Goal: Information Seeking & Learning: Learn about a topic

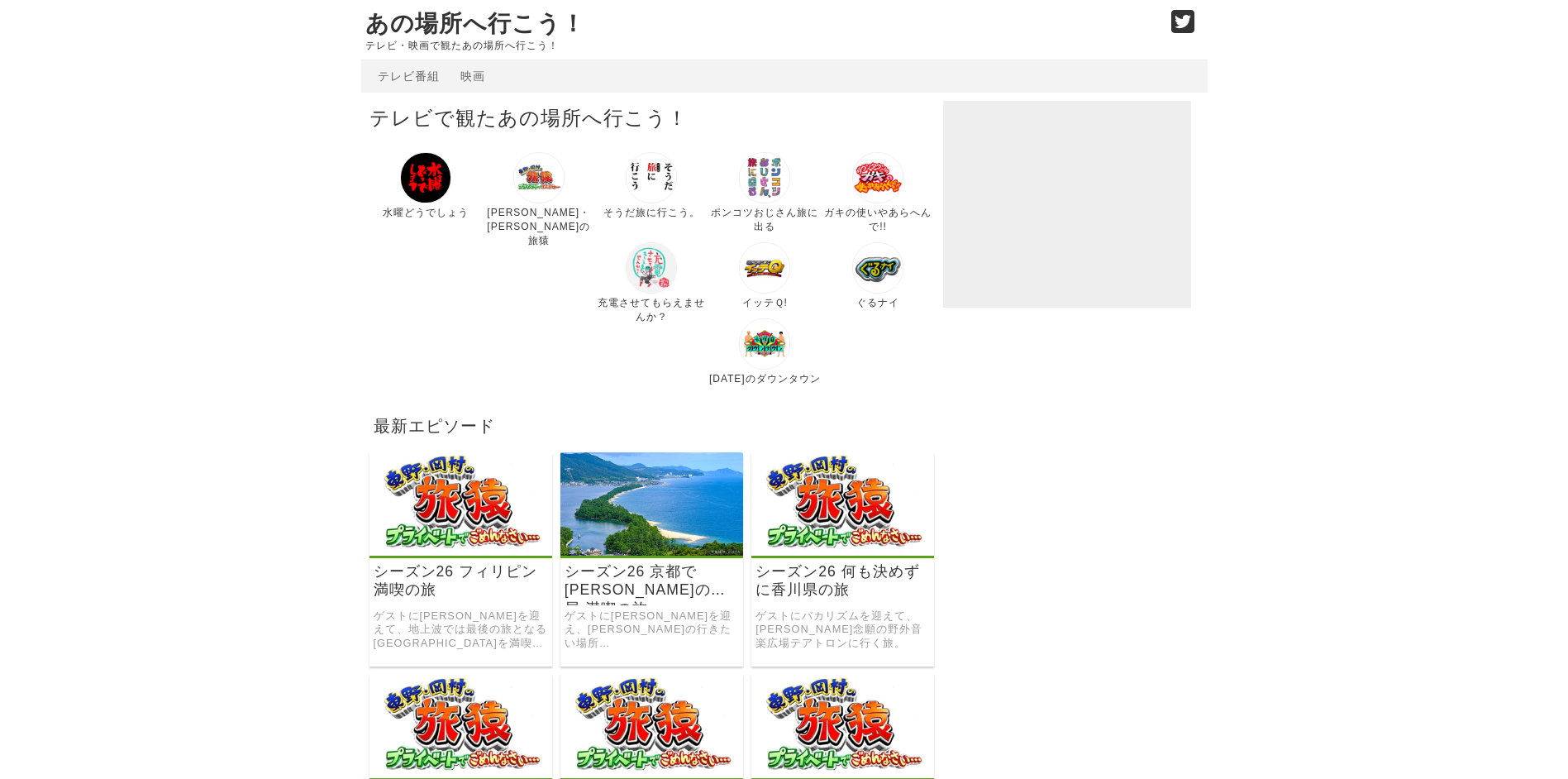
click at [625, 276] on img at bounding box center [651, 268] width 51 height 51
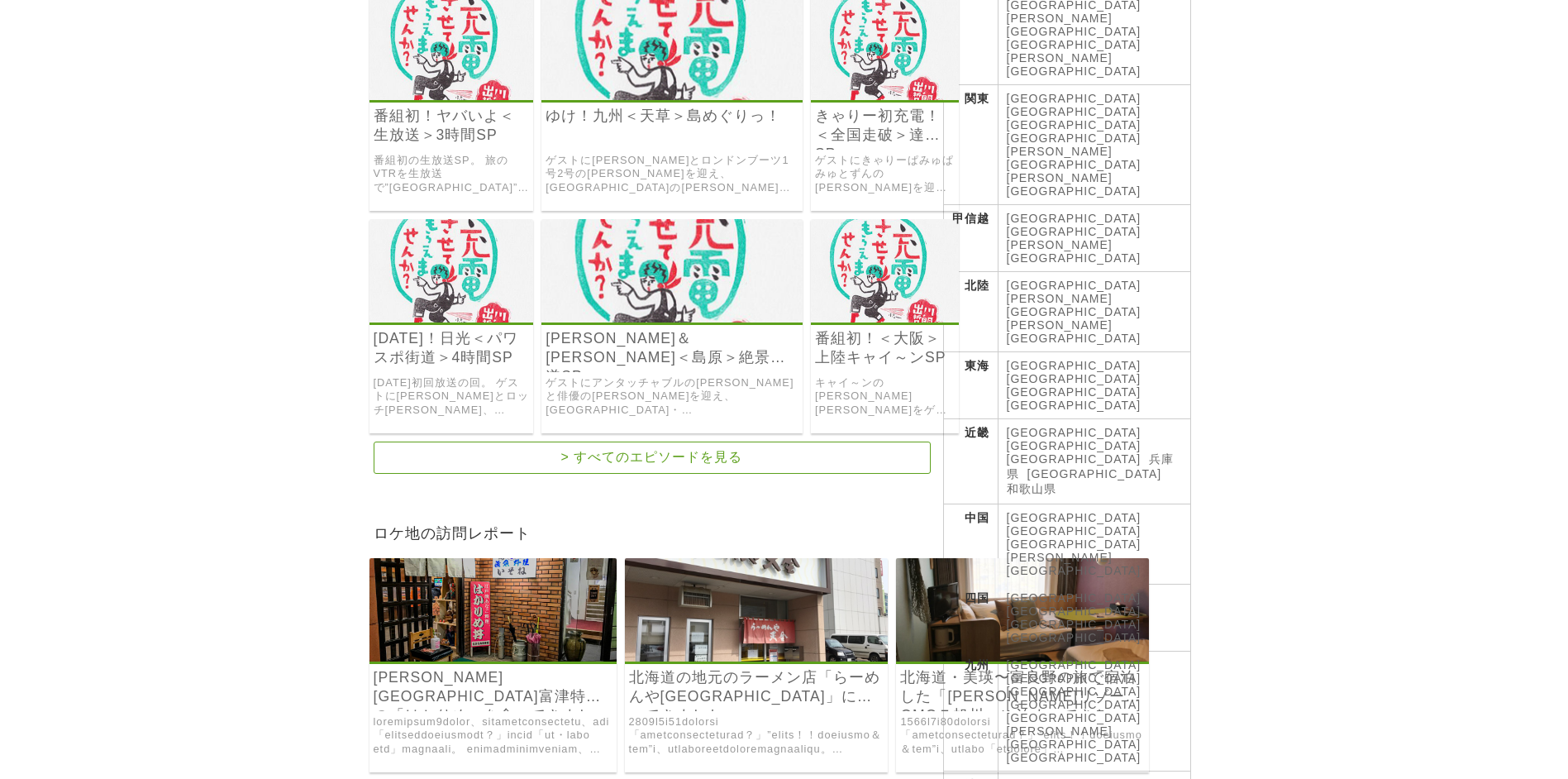
scroll to position [413, 0]
click at [1024, 778] on link "[GEOGRAPHIC_DATA]" at bounding box center [1074, 784] width 135 height 14
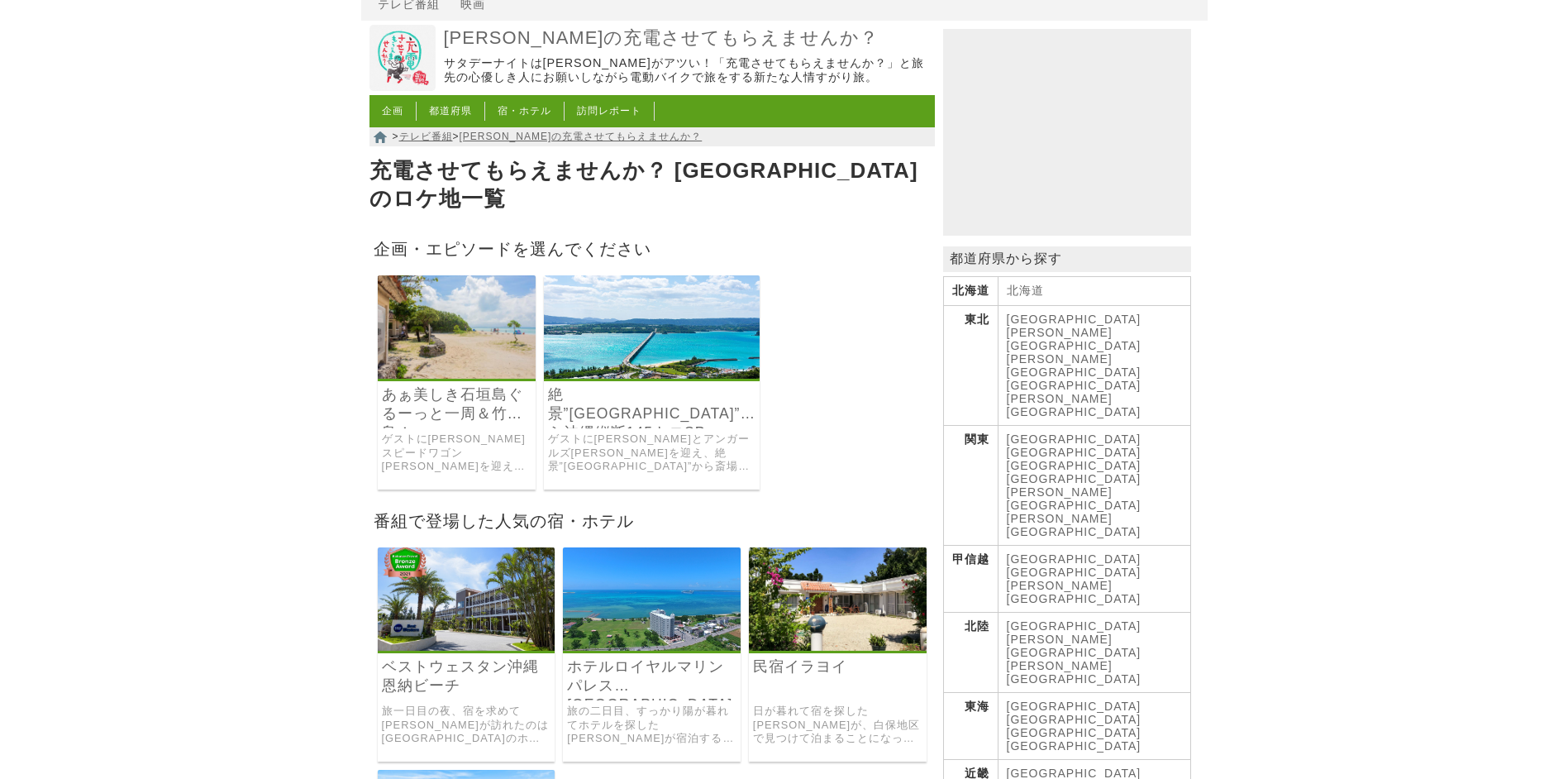
scroll to position [165, 0]
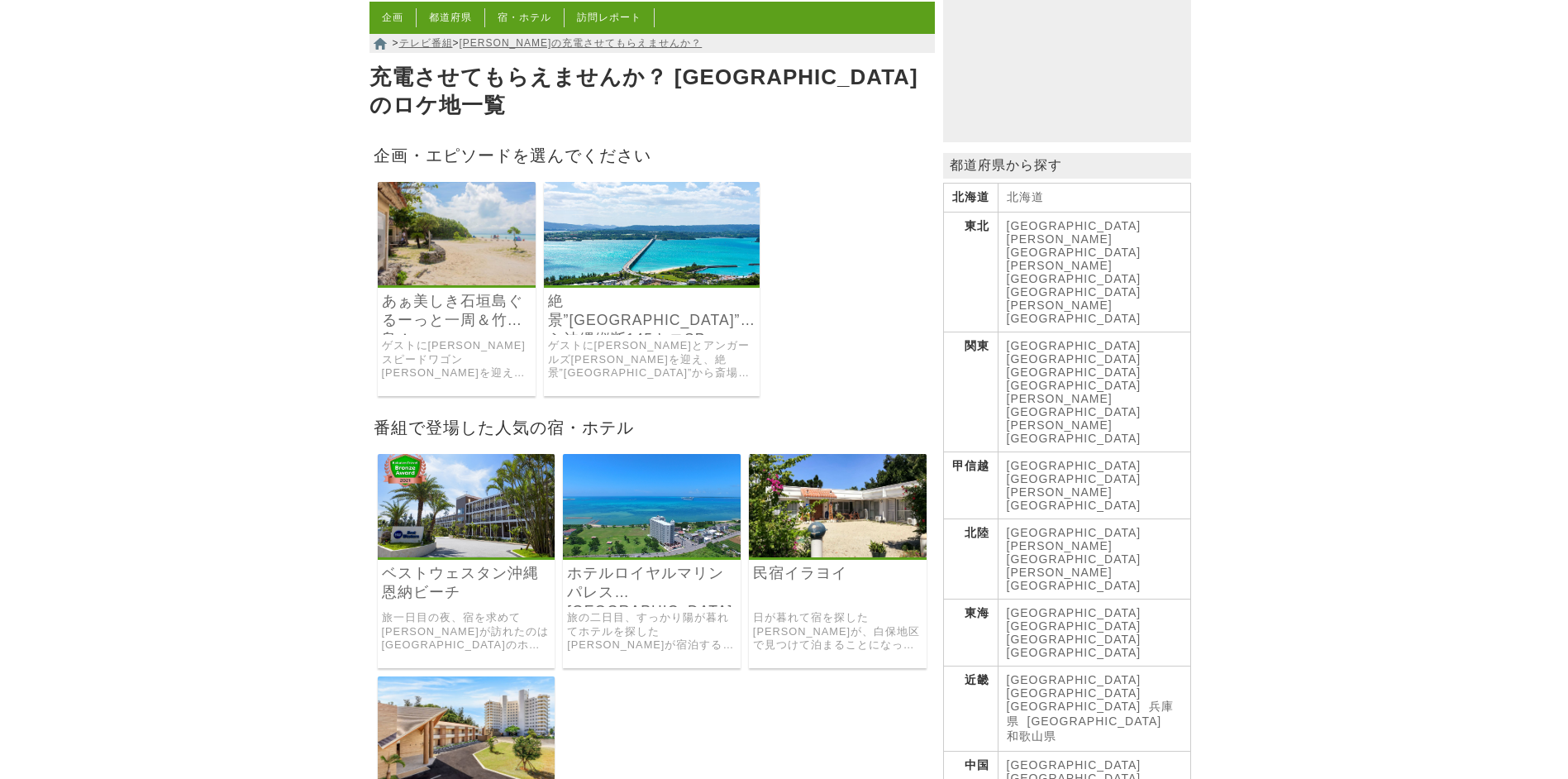
click at [606, 259] on img at bounding box center [653, 233] width 217 height 103
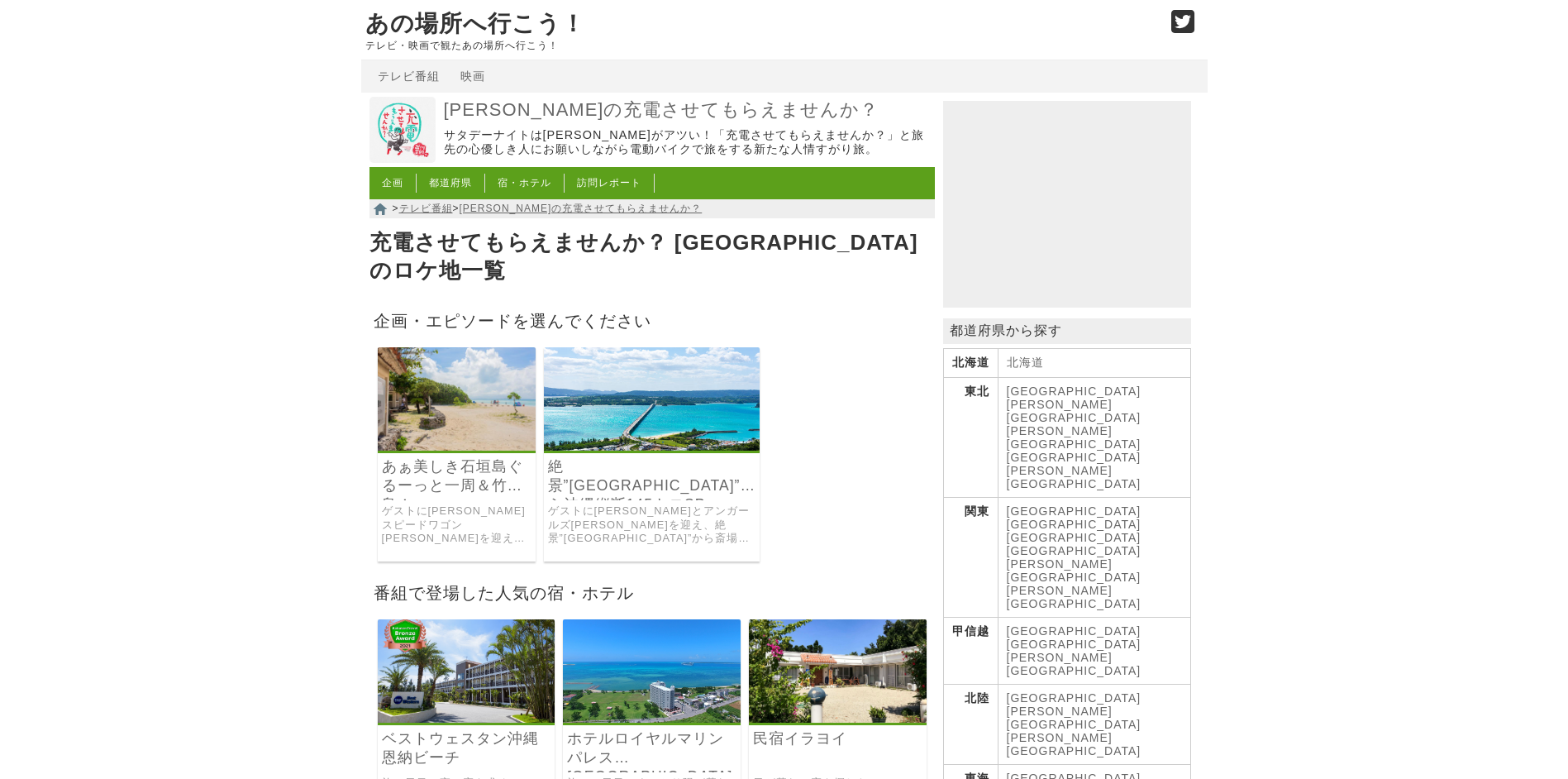
scroll to position [165, 0]
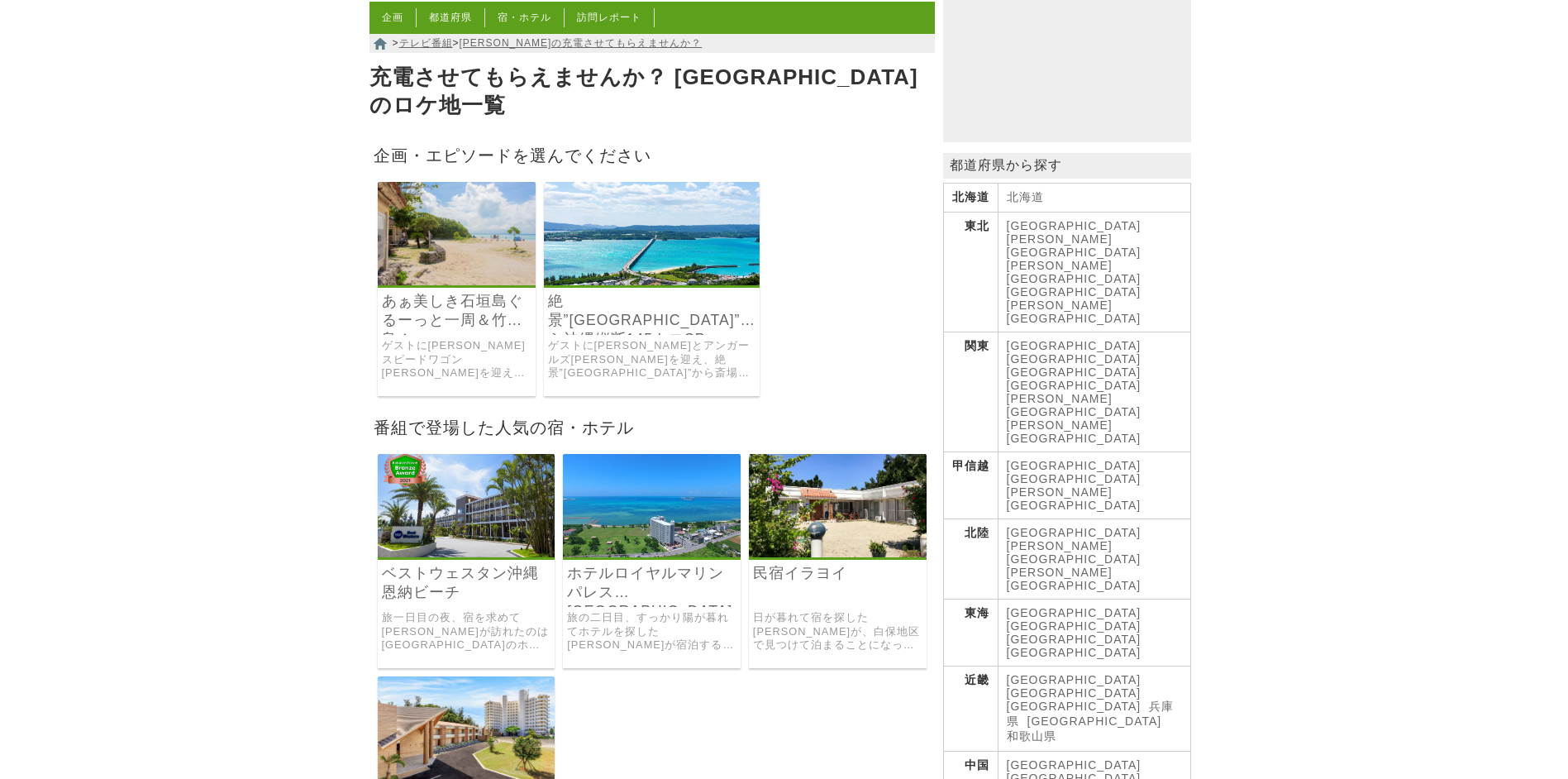
click at [443, 292] on link "あぁ美しき石垣島ぐるーっと一周＆竹富島！" at bounding box center [457, 311] width 150 height 38
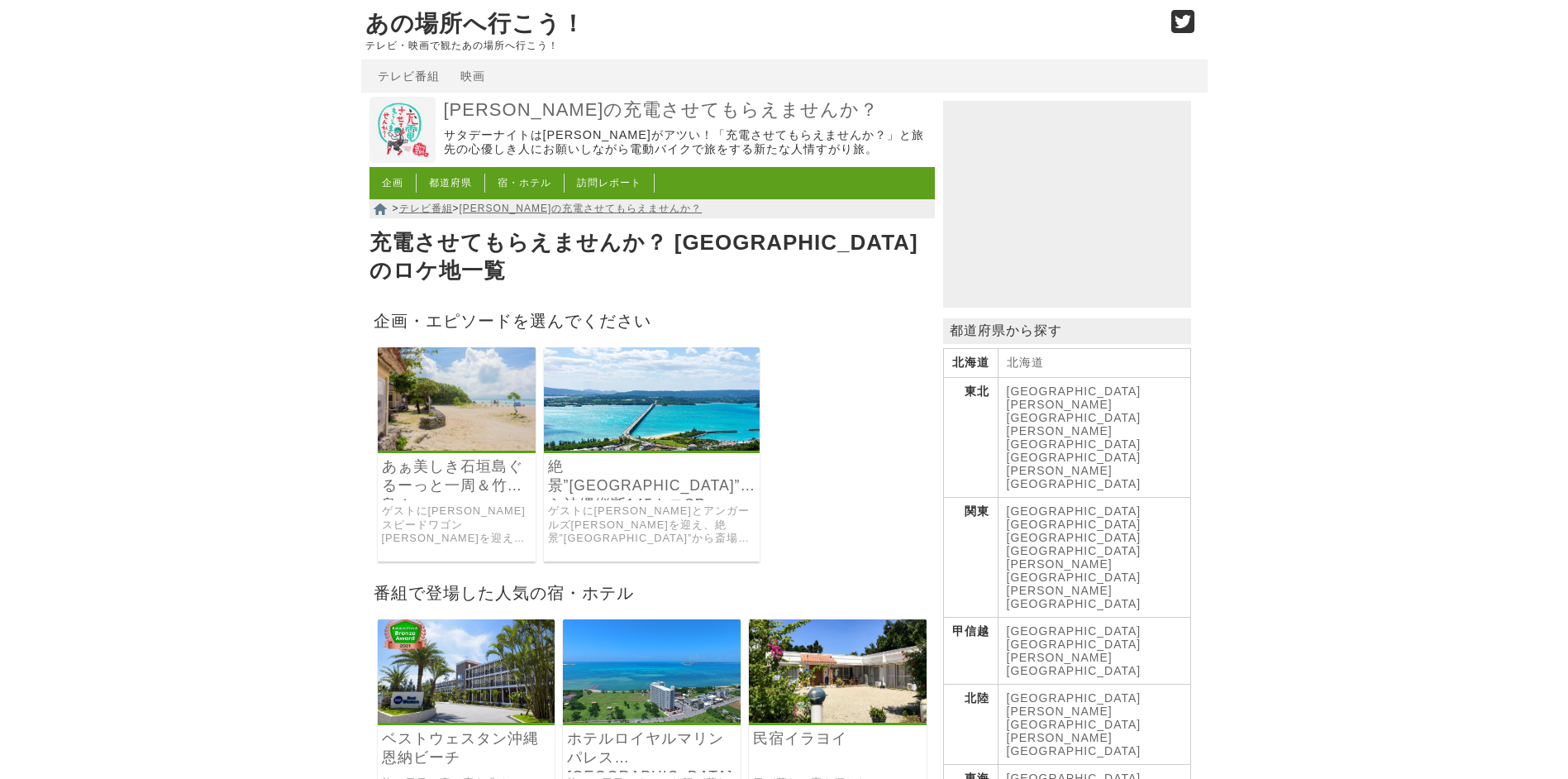
scroll to position [165, 0]
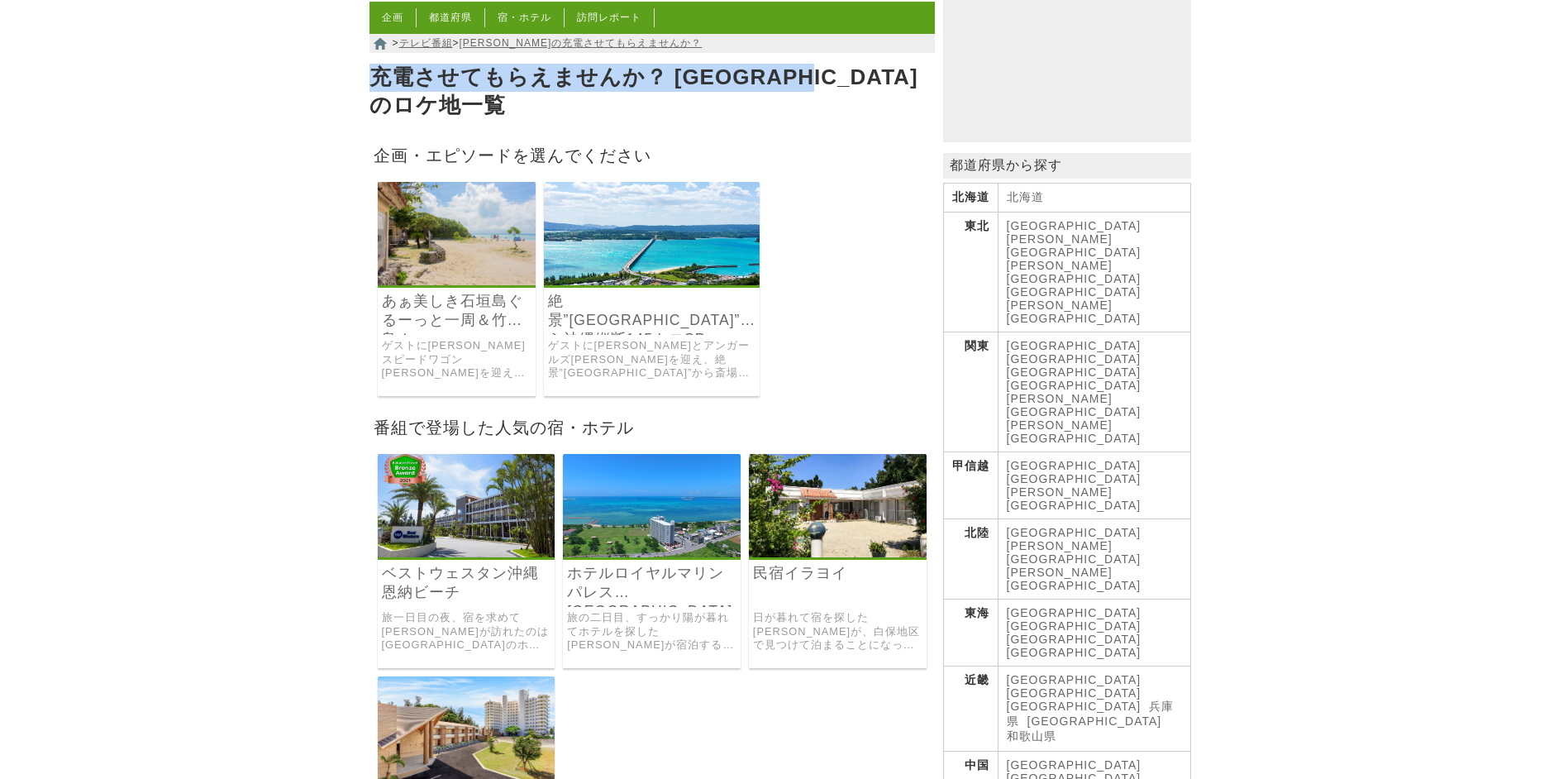
drag, startPoint x: 373, startPoint y: 78, endPoint x: 866, endPoint y: 91, distance: 493.2
click at [866, 91] on h1 "充電させてもらえませんか？ [GEOGRAPHIC_DATA]のロケ地一覧" at bounding box center [652, 91] width 565 height 65
click at [866, 91] on h1 "充電させてもらえませんか？ 沖縄県のロケ地一覧" at bounding box center [652, 91] width 565 height 65
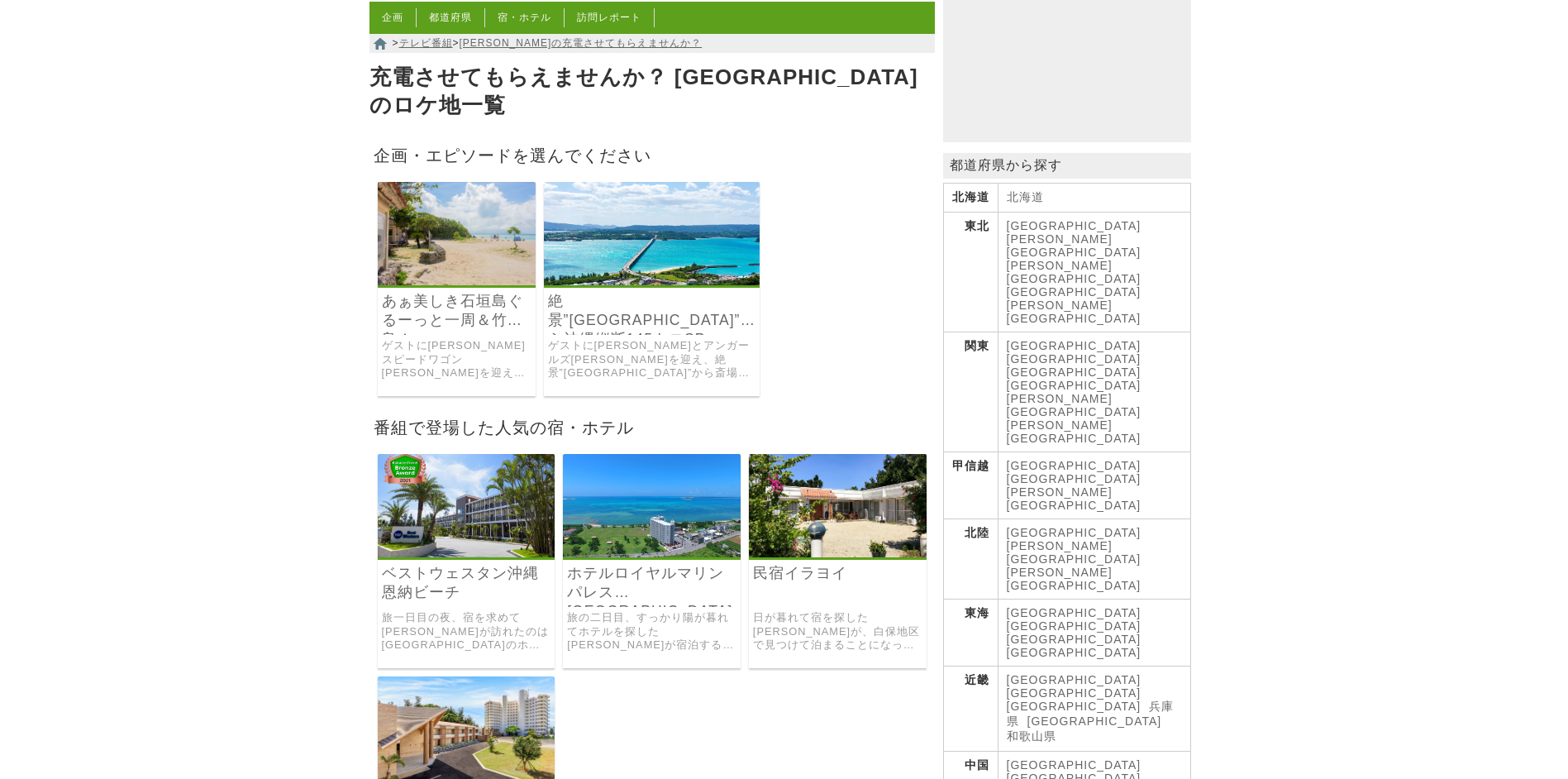
click at [831, 77] on h1 "充電させてもらえませんか？ 沖縄県のロケ地一覧" at bounding box center [652, 91] width 565 height 65
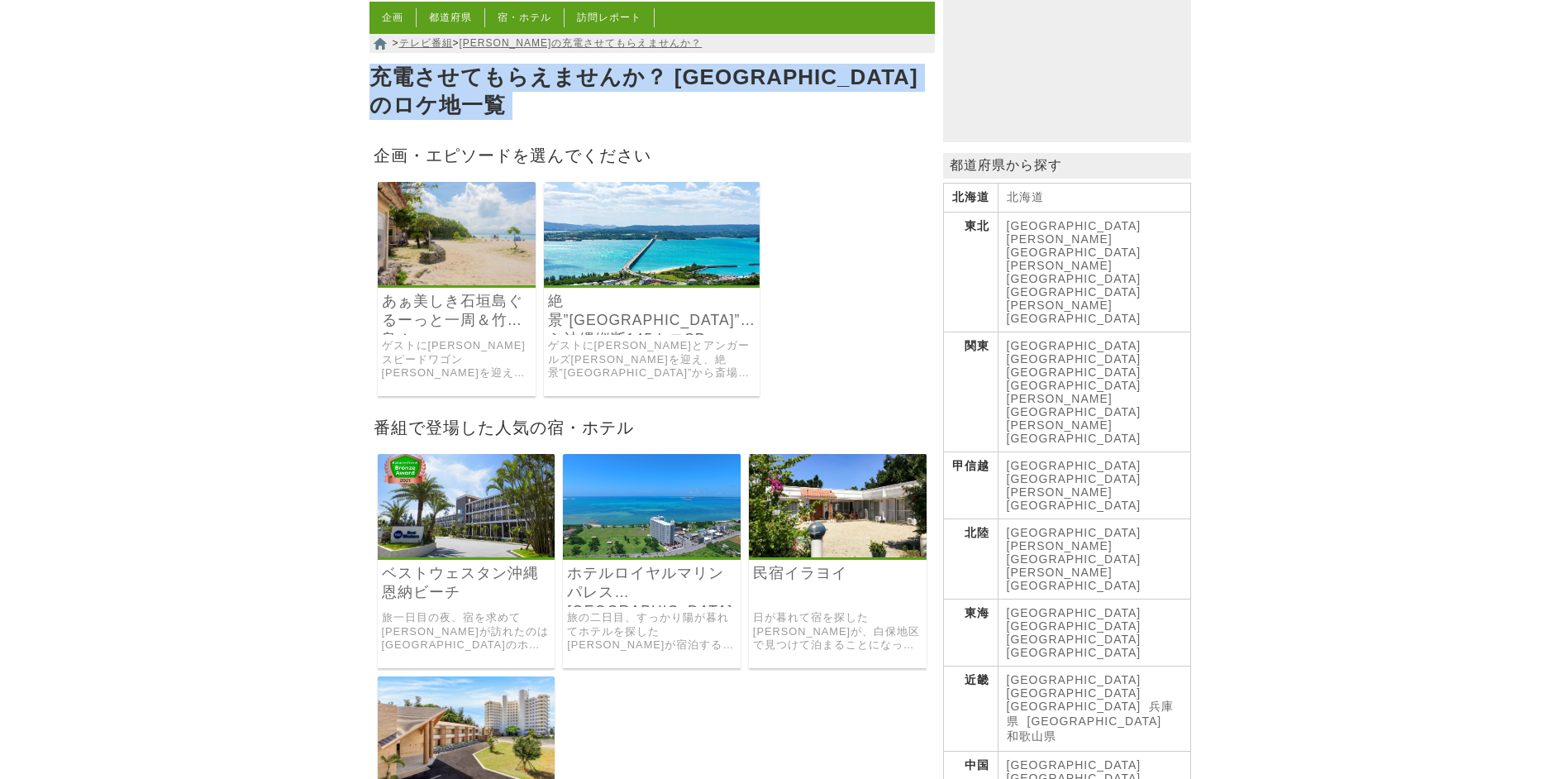
click at [831, 77] on h1 "充電させてもらえませんか？ 沖縄県のロケ地一覧" at bounding box center [652, 91] width 565 height 65
copy article "充電させてもらえませんか？ 沖縄県のロケ地一覧"
click at [861, 89] on h1 "充電させてもらえませんか？ 沖縄県のロケ地一覧" at bounding box center [652, 91] width 565 height 65
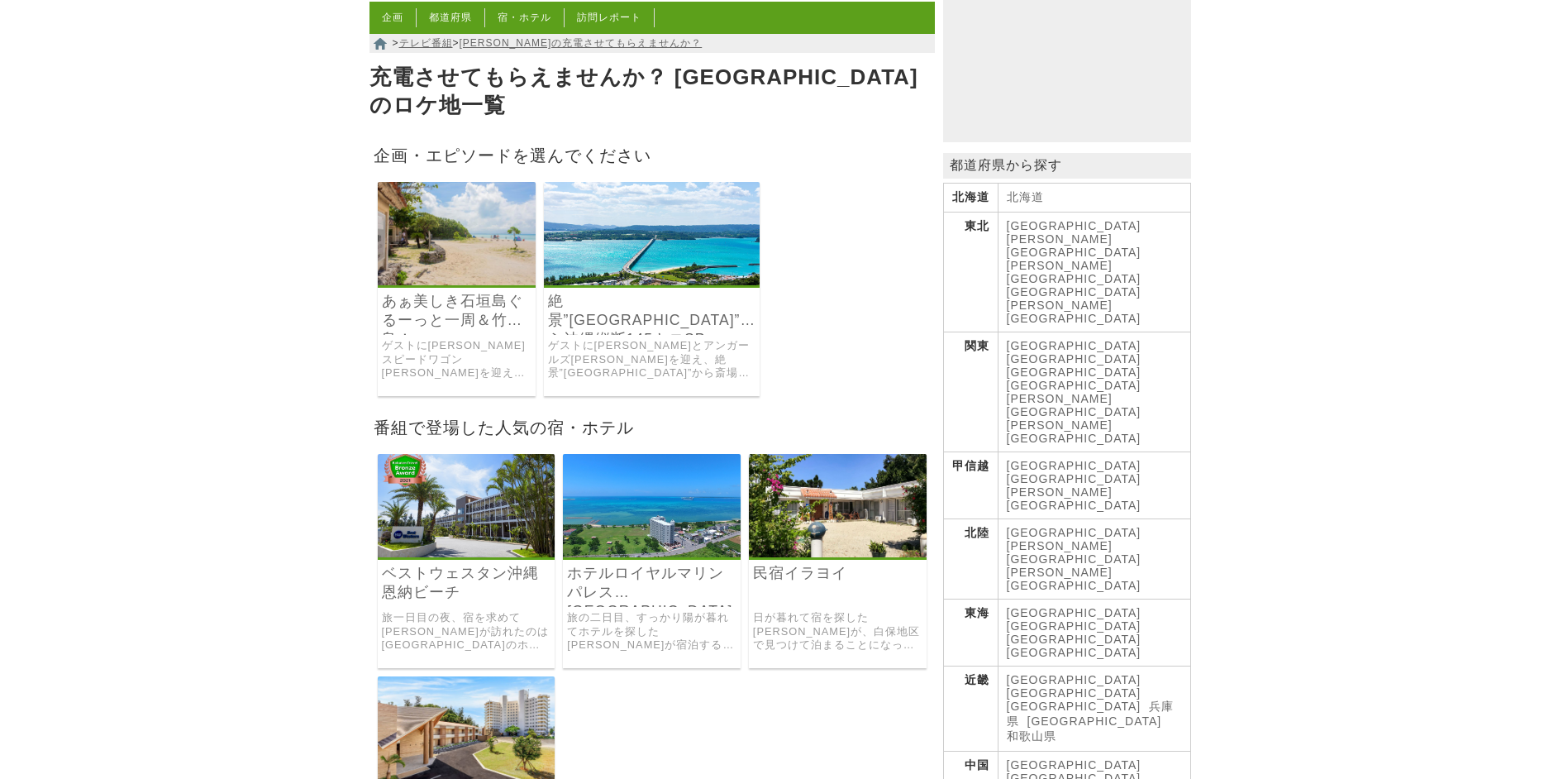
click at [597, 299] on link "絶景”[GEOGRAPHIC_DATA]”から沖縄縦断145キロSP" at bounding box center [652, 311] width 208 height 38
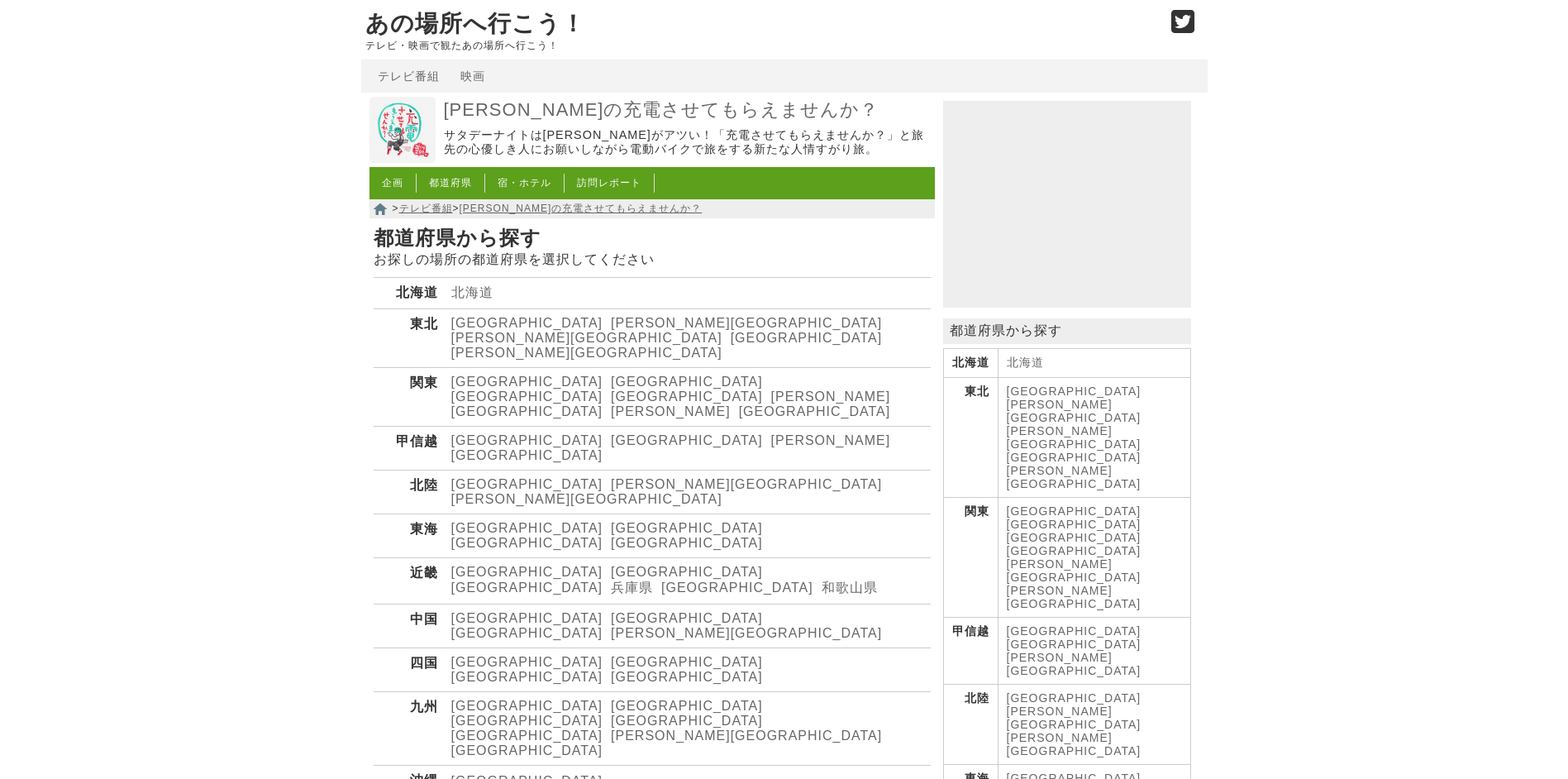
click at [471, 774] on link "[GEOGRAPHIC_DATA]" at bounding box center [527, 781] width 152 height 14
